Goal: Check status: Check status

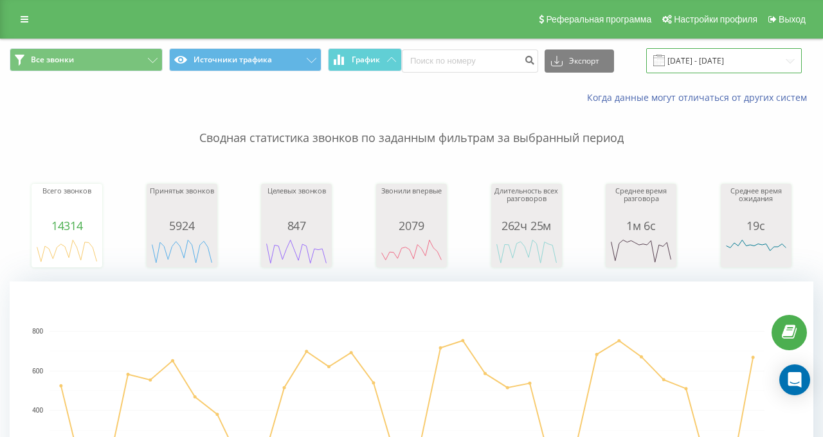
click at [695, 60] on input "[DATE] - [DATE]" at bounding box center [724, 60] width 156 height 25
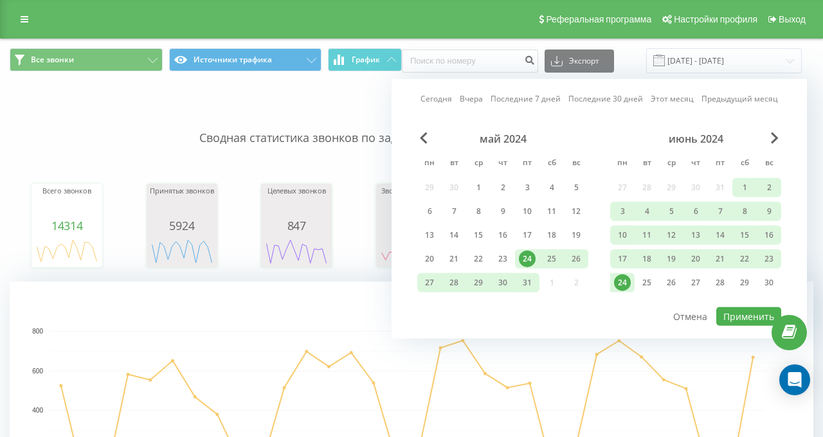
click at [466, 102] on link "Вчера" at bounding box center [471, 99] width 23 height 12
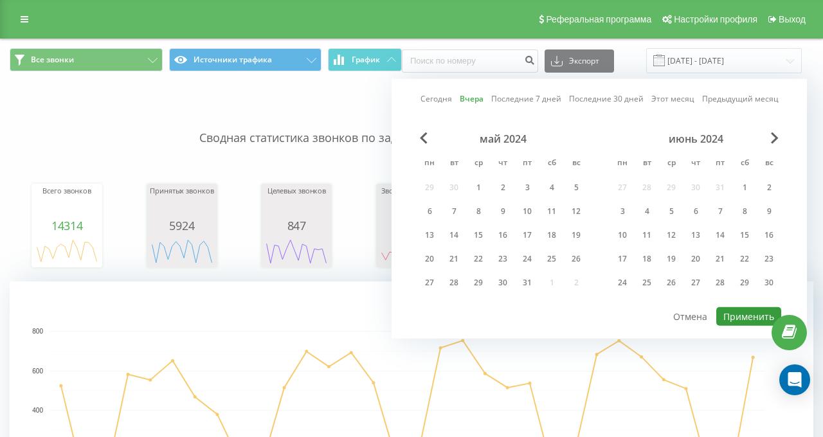
click at [746, 313] on button "Применить" at bounding box center [749, 316] width 65 height 19
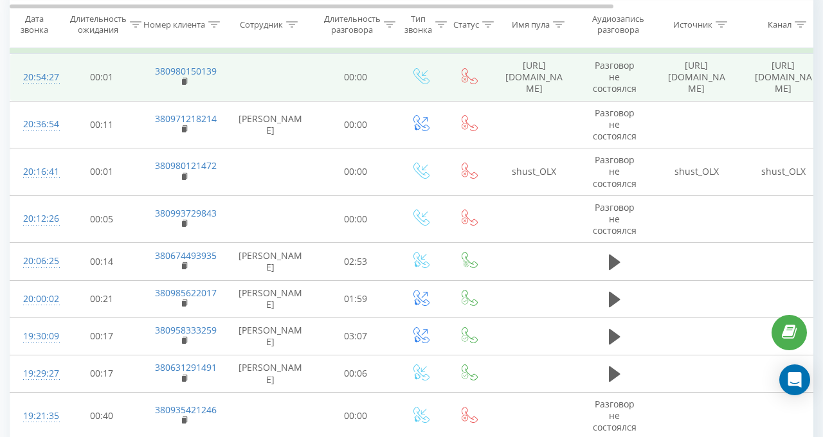
scroll to position [643, 0]
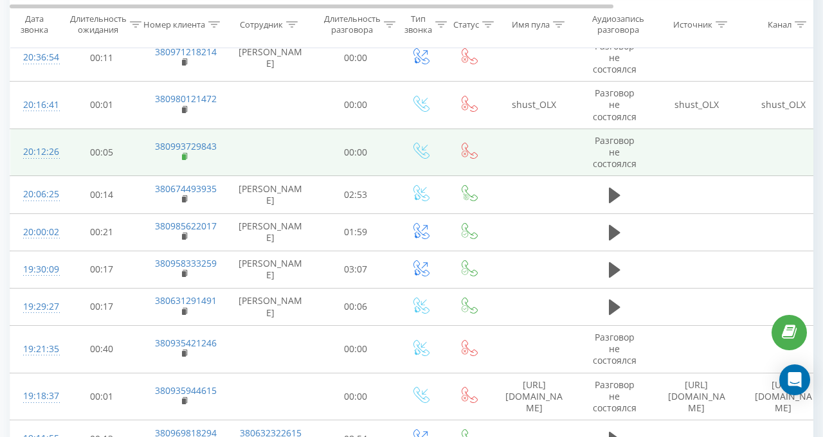
click at [185, 154] on rect at bounding box center [184, 157] width 4 height 6
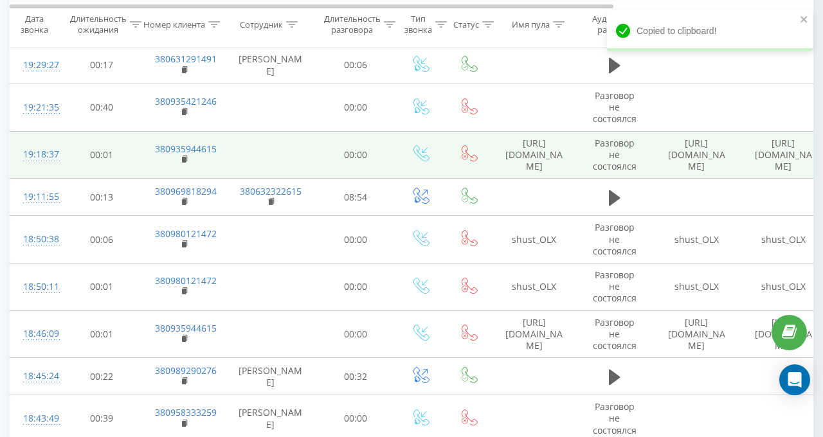
scroll to position [900, 0]
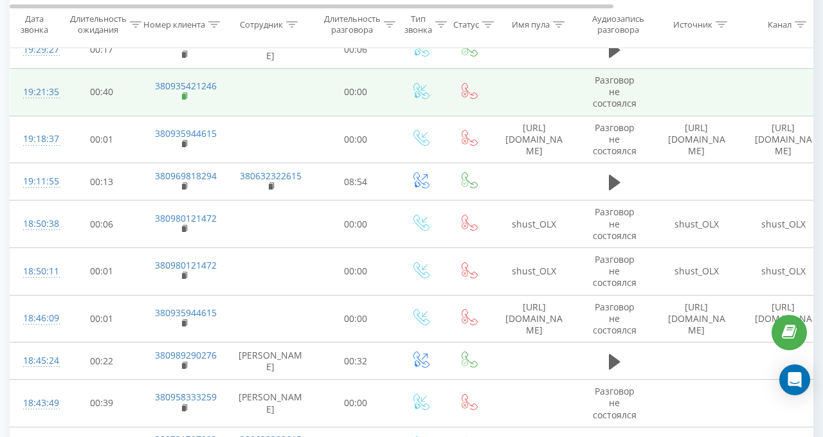
click at [184, 94] on rect at bounding box center [184, 97] width 4 height 6
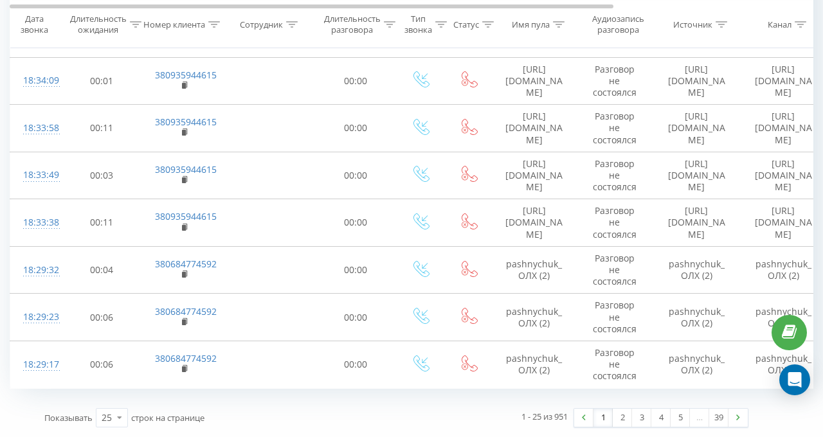
scroll to position [1427, 0]
click at [116, 405] on icon at bounding box center [119, 417] width 19 height 25
click at [110, 394] on span "100" at bounding box center [109, 400] width 15 height 12
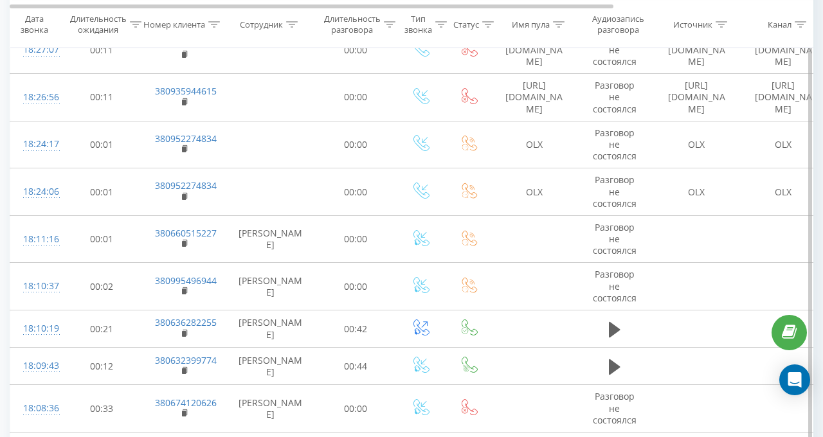
scroll to position [1813, 0]
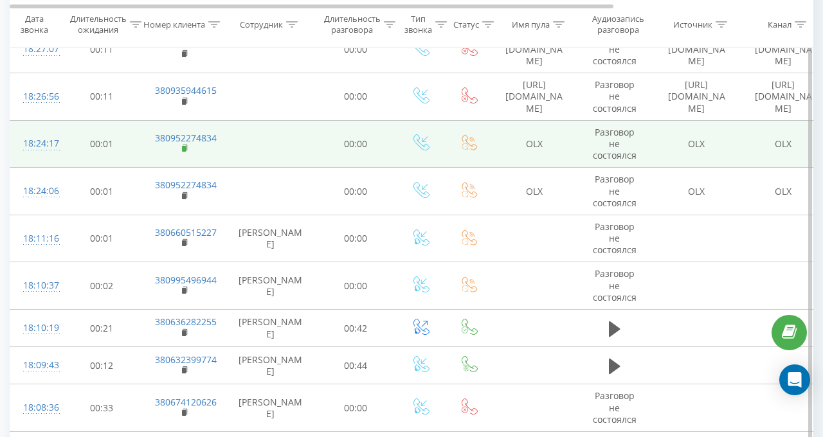
click at [185, 146] on rect at bounding box center [184, 149] width 4 height 6
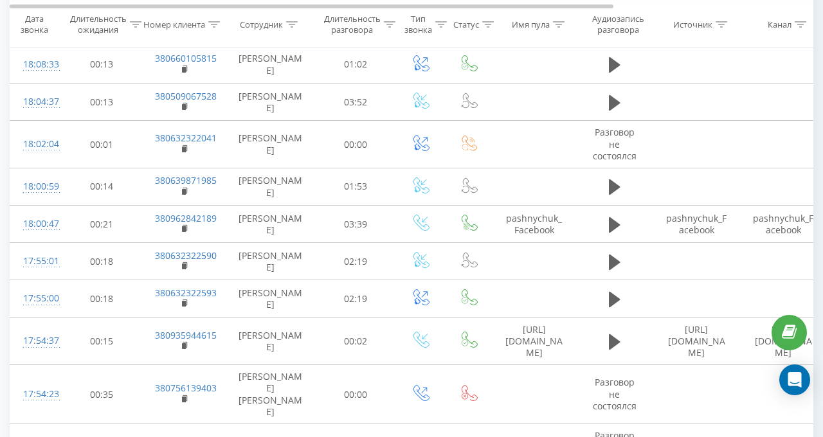
scroll to position [0, 0]
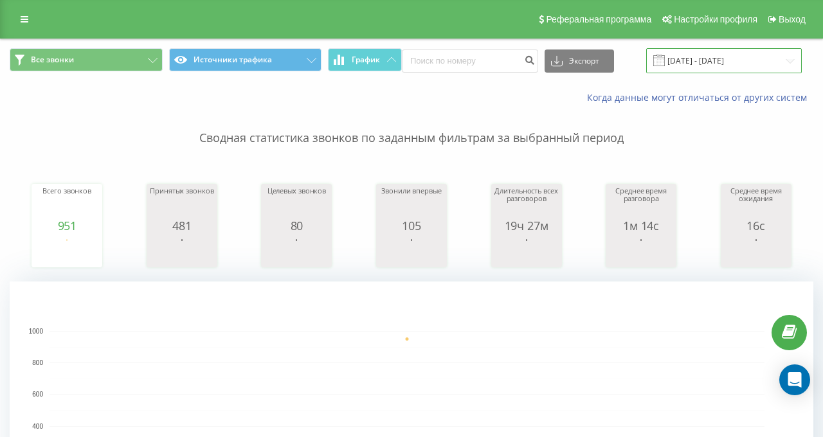
click at [710, 62] on input "[DATE] - [DATE]" at bounding box center [724, 60] width 156 height 25
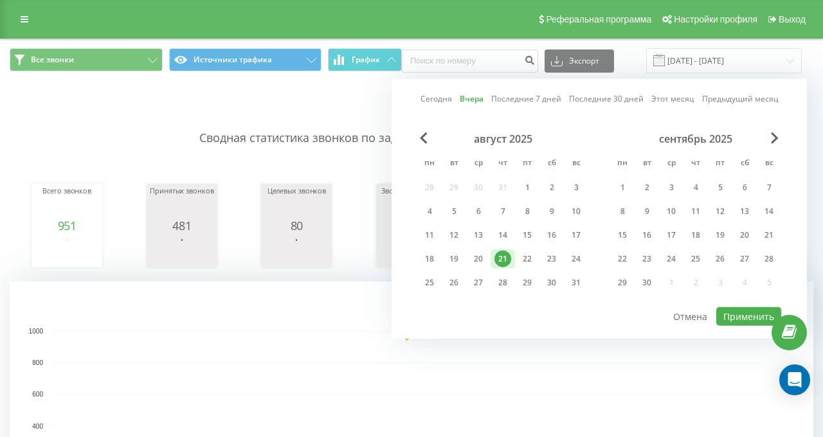
click at [431, 99] on link "Сегодня" at bounding box center [437, 99] width 32 height 12
click at [737, 314] on button "Применить" at bounding box center [749, 316] width 65 height 19
type input "[DATE] - [DATE]"
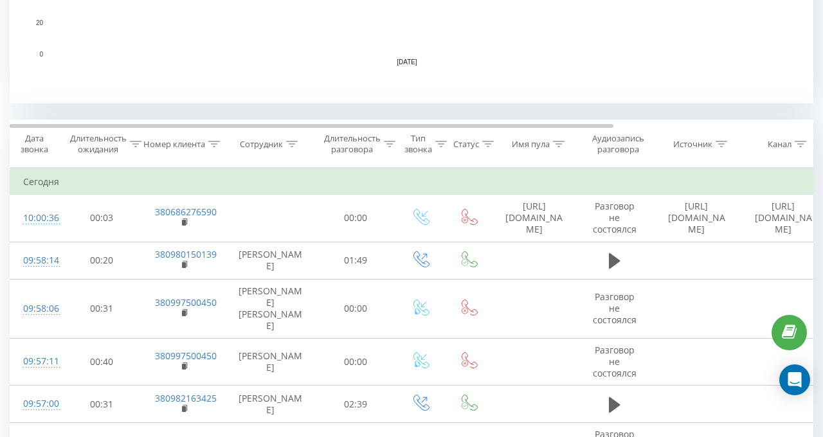
scroll to position [515, 0]
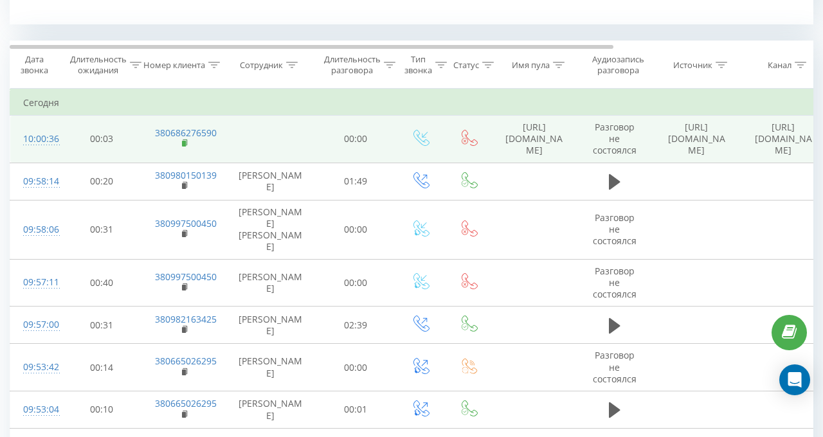
click at [185, 141] on rect at bounding box center [184, 144] width 4 height 6
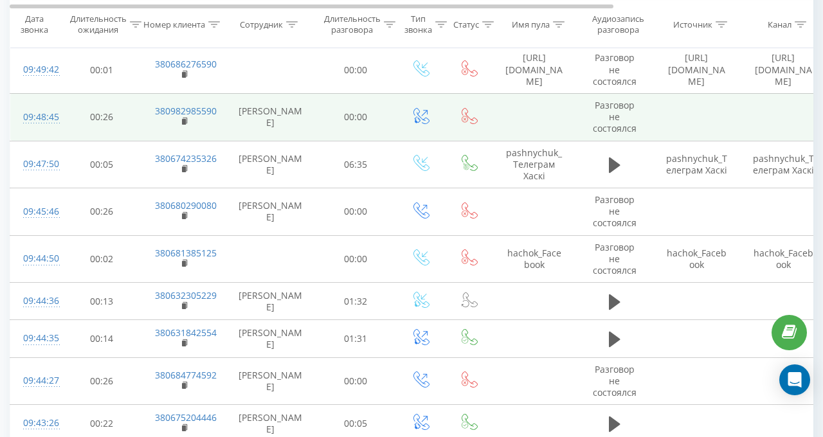
scroll to position [1158, 0]
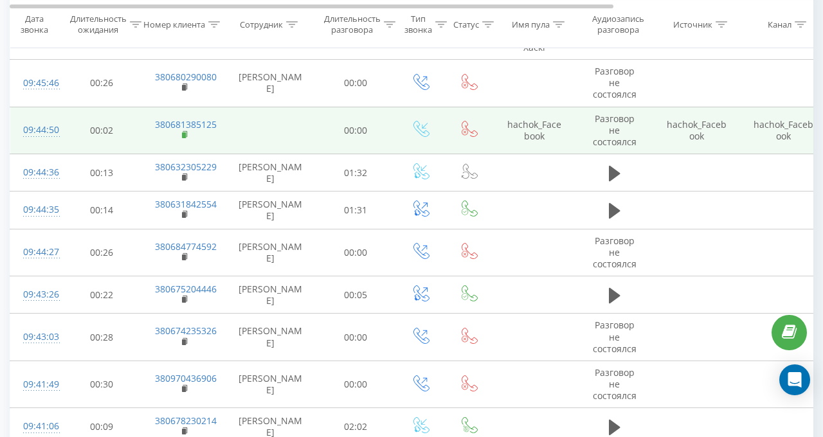
click at [184, 133] on rect at bounding box center [184, 136] width 4 height 6
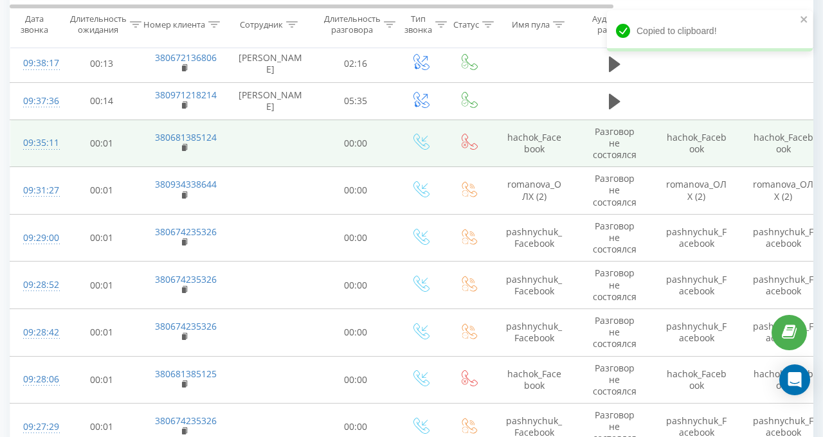
scroll to position [1994, 0]
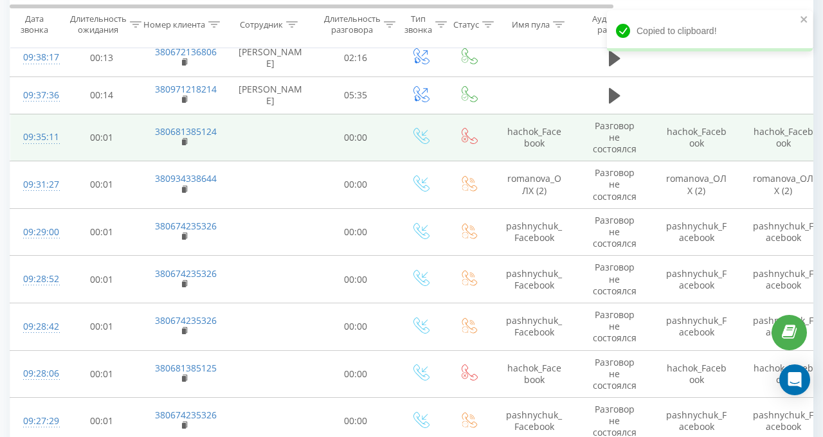
drag, startPoint x: 183, startPoint y: 107, endPoint x: 181, endPoint y: 92, distance: 15.6
click at [184, 140] on rect at bounding box center [184, 143] width 4 height 6
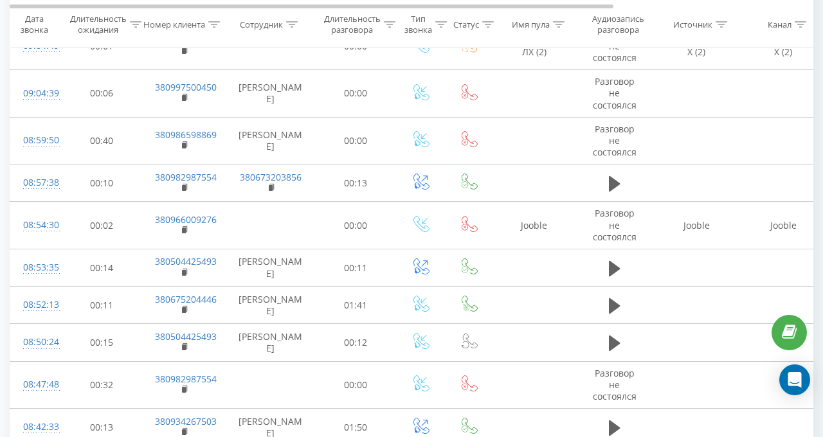
scroll to position [3859, 0]
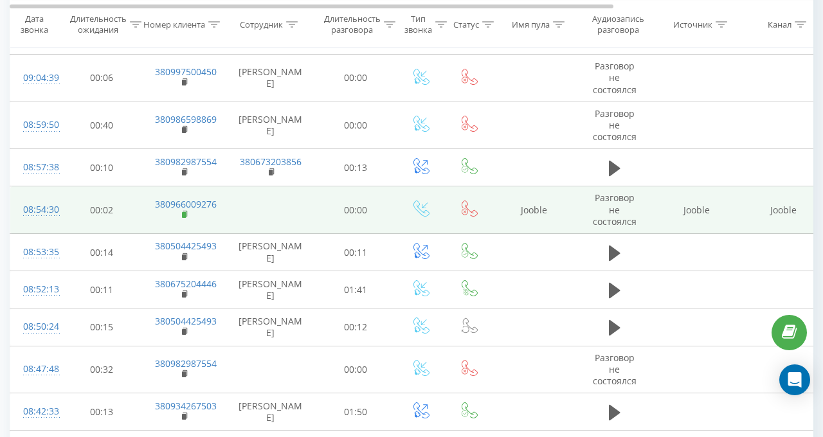
click at [184, 210] on icon at bounding box center [185, 214] width 7 height 9
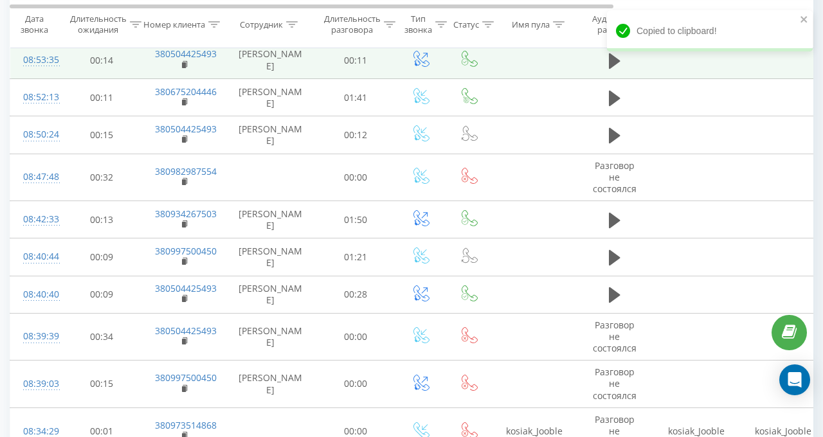
scroll to position [4052, 0]
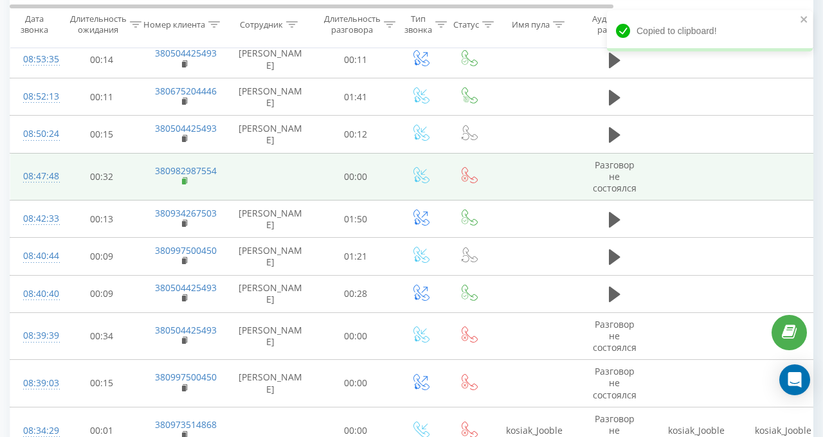
click at [184, 179] on rect at bounding box center [184, 182] width 4 height 6
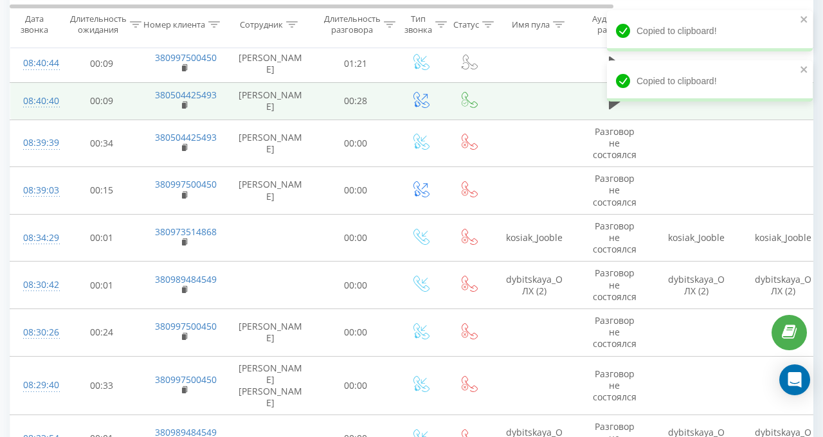
scroll to position [4245, 0]
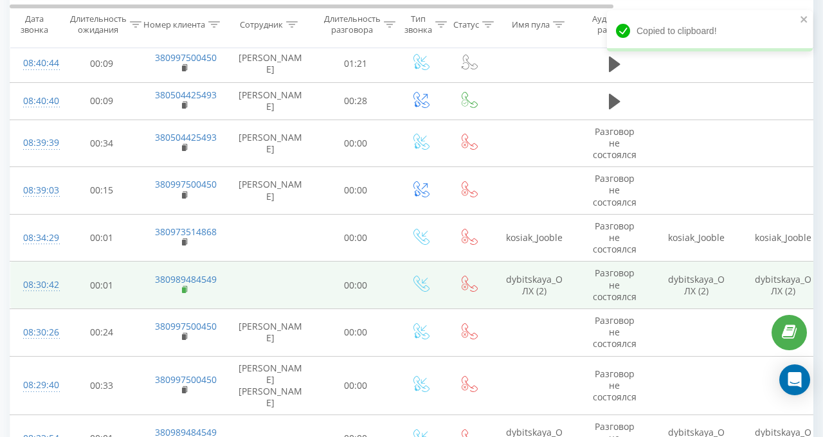
click at [187, 286] on icon at bounding box center [185, 290] width 7 height 9
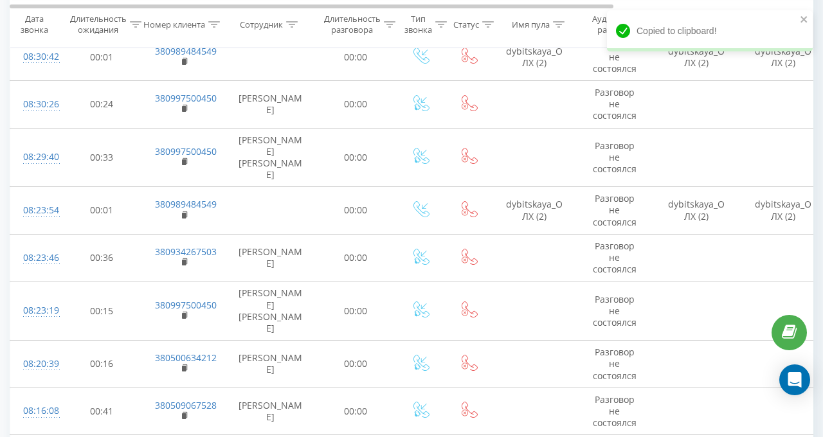
scroll to position [4502, 0]
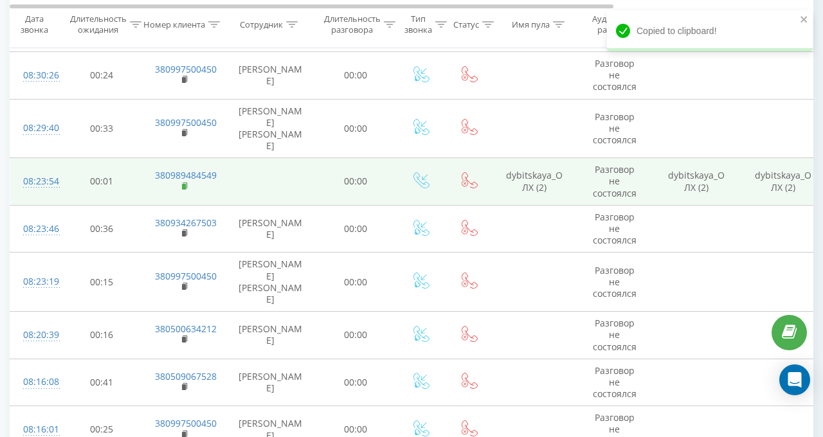
click at [184, 182] on icon at bounding box center [185, 186] width 7 height 9
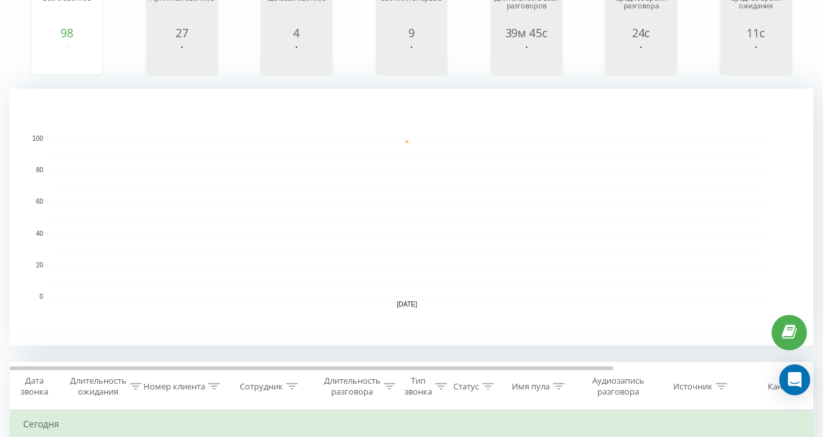
scroll to position [450, 0]
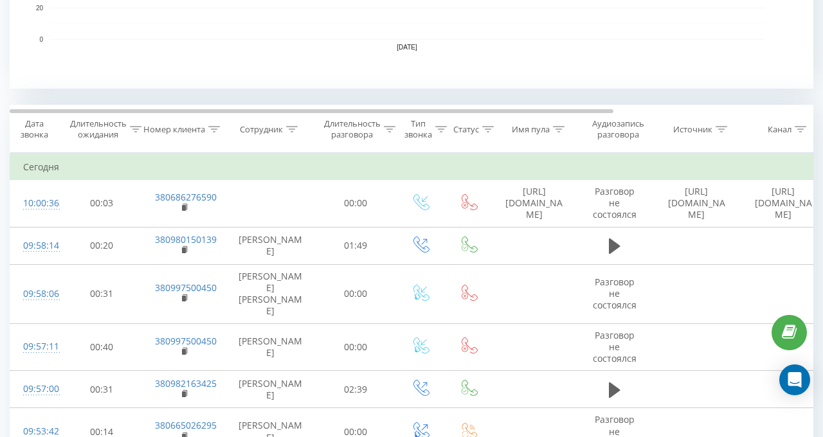
click at [211, 127] on icon at bounding box center [214, 129] width 12 height 6
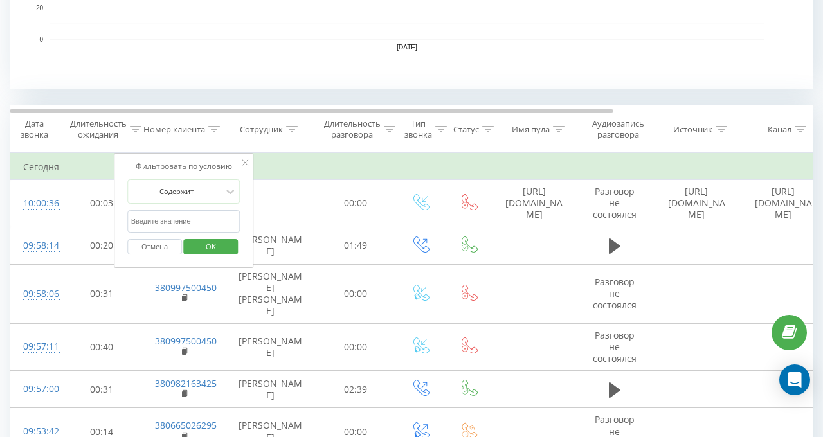
click at [391, 131] on icon at bounding box center [390, 129] width 12 height 6
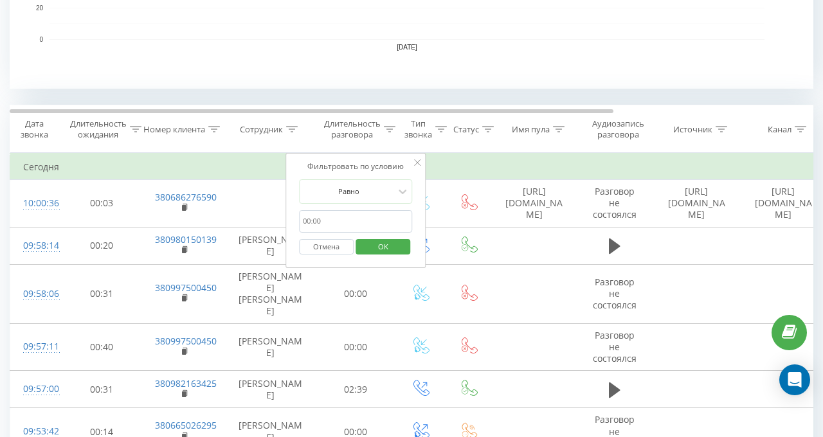
click at [442, 132] on div at bounding box center [441, 129] width 12 height 11
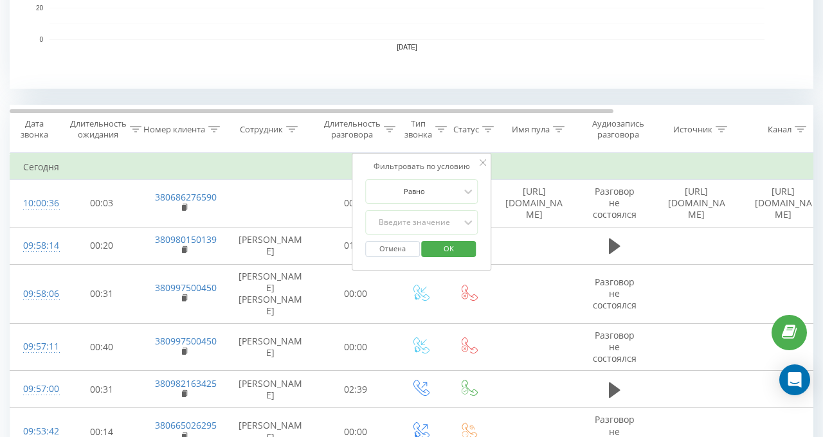
click at [485, 131] on icon at bounding box center [488, 129] width 12 height 6
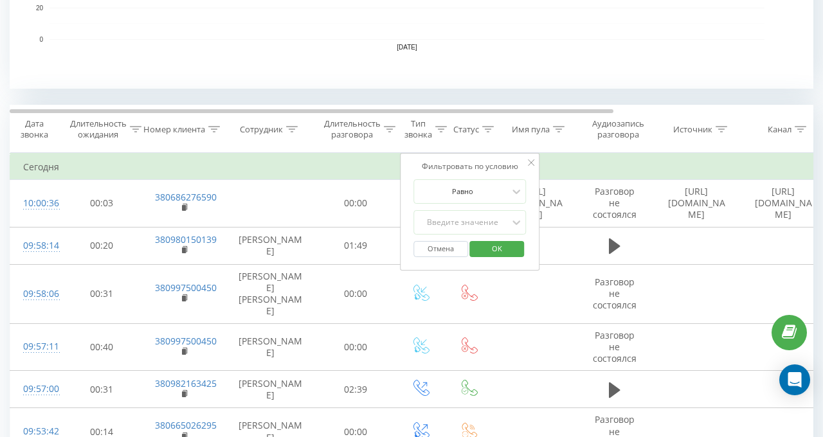
click at [557, 127] on icon at bounding box center [559, 129] width 12 height 6
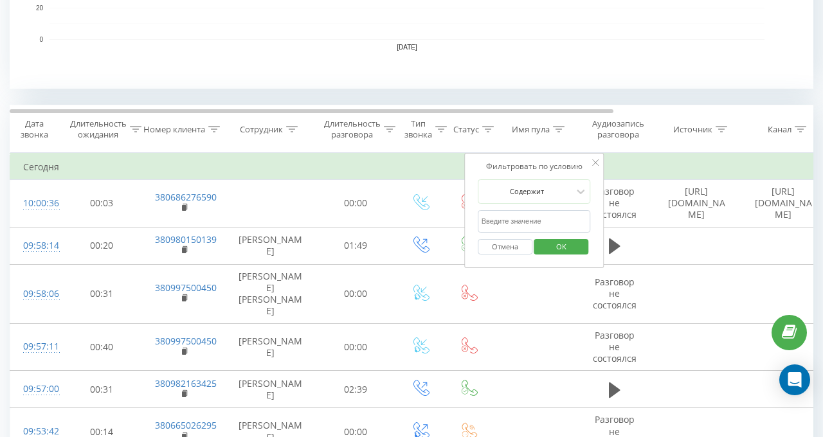
click at [720, 131] on icon at bounding box center [722, 129] width 12 height 6
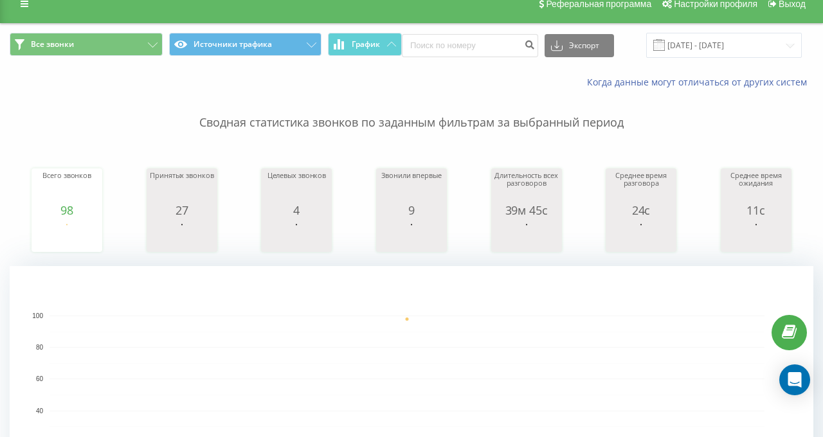
scroll to position [0, 0]
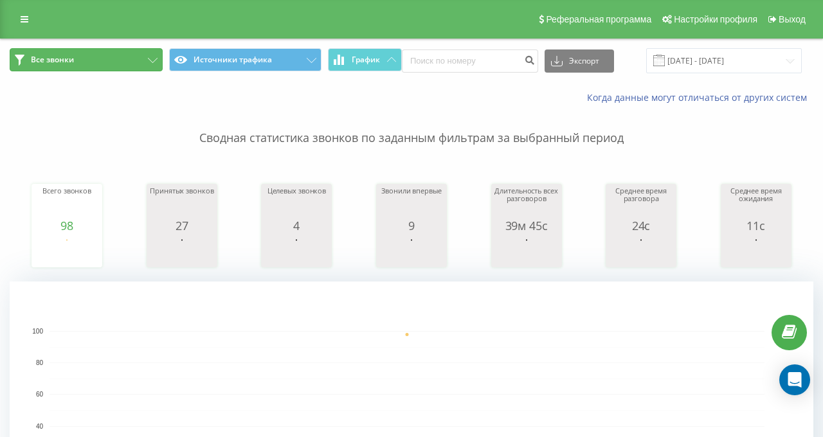
click at [126, 50] on button "Все звонки" at bounding box center [86, 59] width 153 height 23
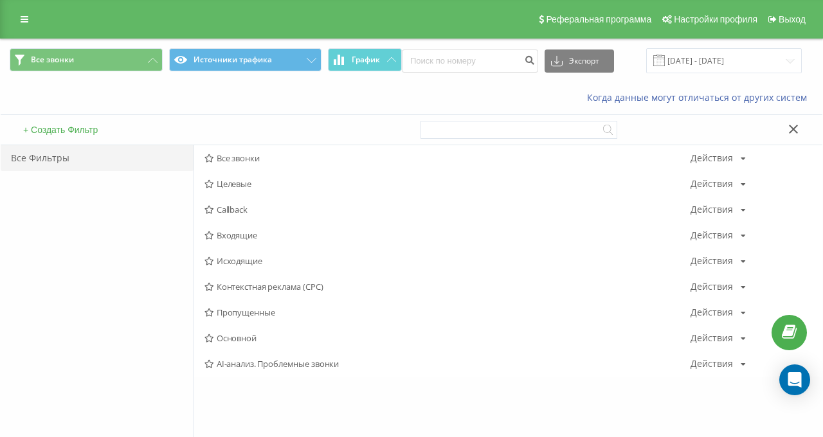
click at [269, 118] on div "+ Создать Фильтр" at bounding box center [206, 130] width 411 height 30
